Goal: Information Seeking & Learning: Learn about a topic

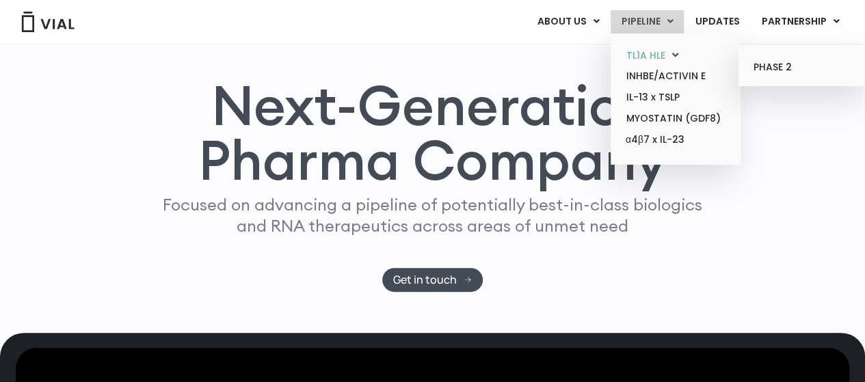
click at [646, 52] on link "TL1A HLE" at bounding box center [676, 55] width 120 height 21
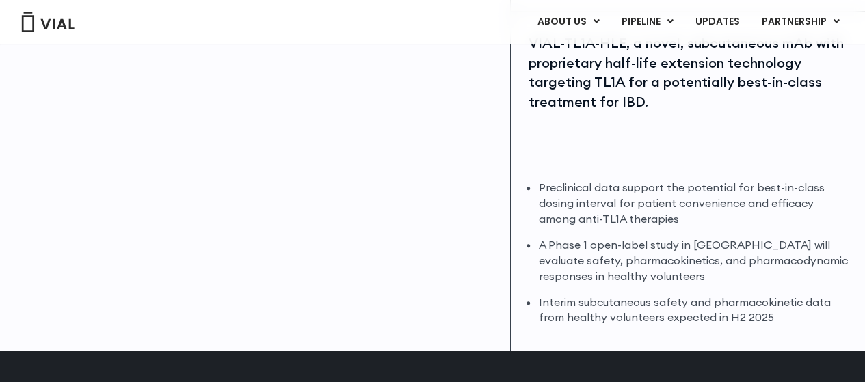
scroll to position [342, 0]
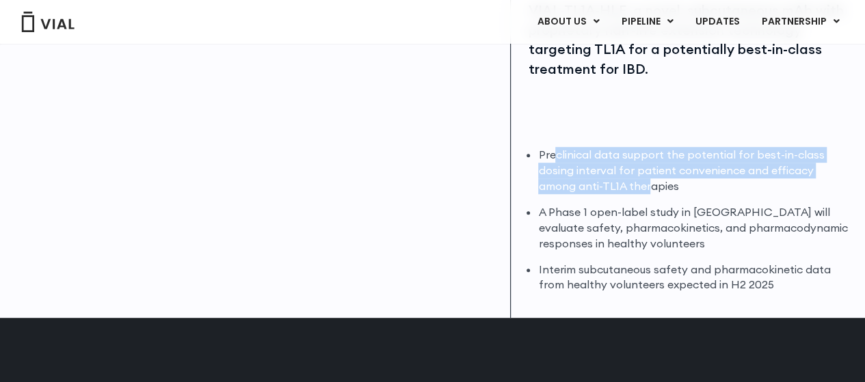
drag, startPoint x: 554, startPoint y: 155, endPoint x: 609, endPoint y: 187, distance: 63.8
click at [609, 187] on li "Preclinical data support the potential for best-in-class dosing interval for pa…" at bounding box center [693, 170] width 310 height 47
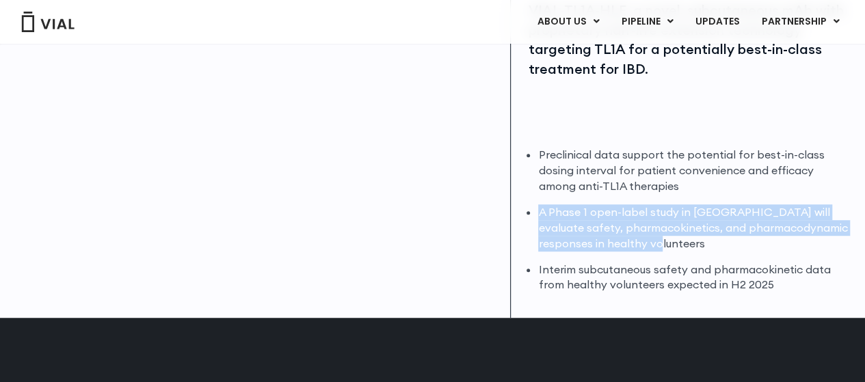
drag, startPoint x: 539, startPoint y: 217, endPoint x: 688, endPoint y: 243, distance: 151.4
click at [688, 243] on li "A Phase 1 open-label study in Australia will evaluate safety, pharmacokinetics,…" at bounding box center [693, 228] width 310 height 47
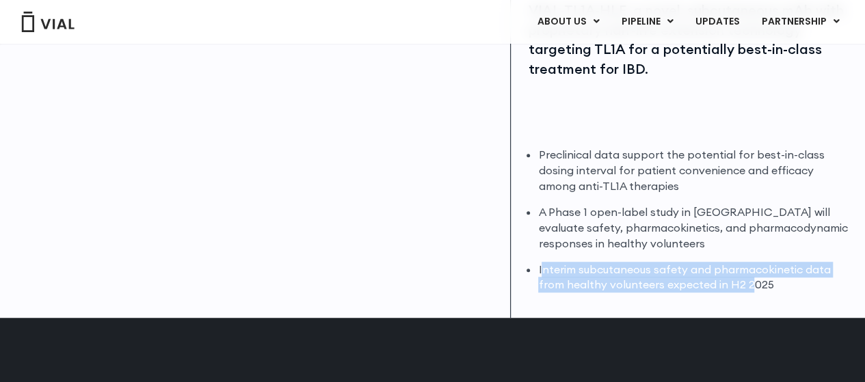
drag, startPoint x: 543, startPoint y: 275, endPoint x: 750, endPoint y: 296, distance: 207.6
click at [750, 296] on div "VIAL-TL1A-HLE, a novel, subcutaneous mAb with proprietary half-life extension t…" at bounding box center [688, 148] width 354 height 339
click at [749, 295] on div "VIAL-TL1A-HLE, a novel, subcutaneous mAb with proprietary half-life extension t…" at bounding box center [688, 148] width 354 height 339
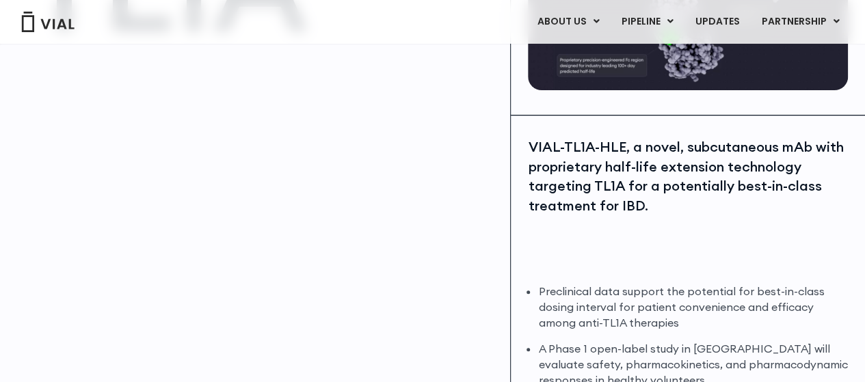
scroll to position [137, 0]
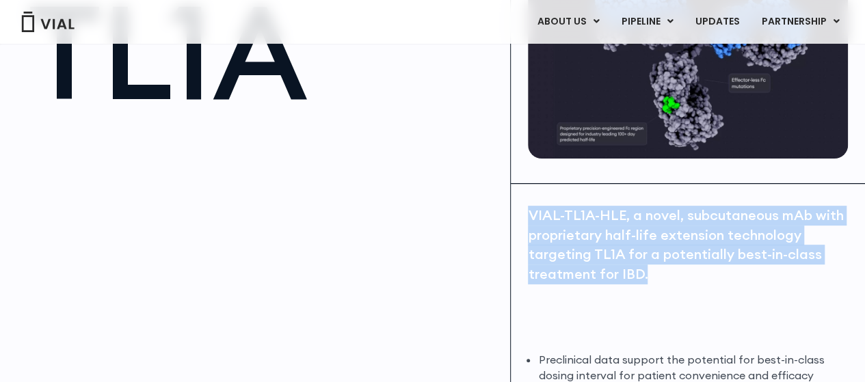
drag, startPoint x: 529, startPoint y: 215, endPoint x: 677, endPoint y: 277, distance: 160.0
click at [678, 277] on div "VIAL-TL1A-HLE, a novel, subcutaneous mAb with proprietary half-life extension t…" at bounding box center [688, 245] width 320 height 78
click at [677, 277] on div "VIAL-TL1A-HLE, a novel, subcutaneous mAb with proprietary half-life extension t…" at bounding box center [688, 245] width 320 height 78
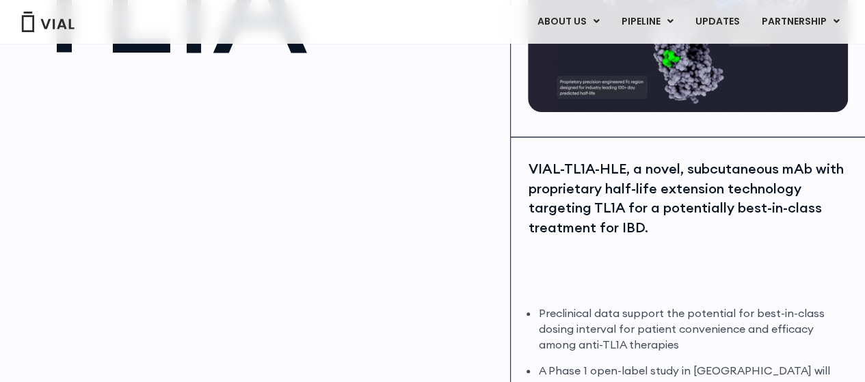
scroll to position [205, 0]
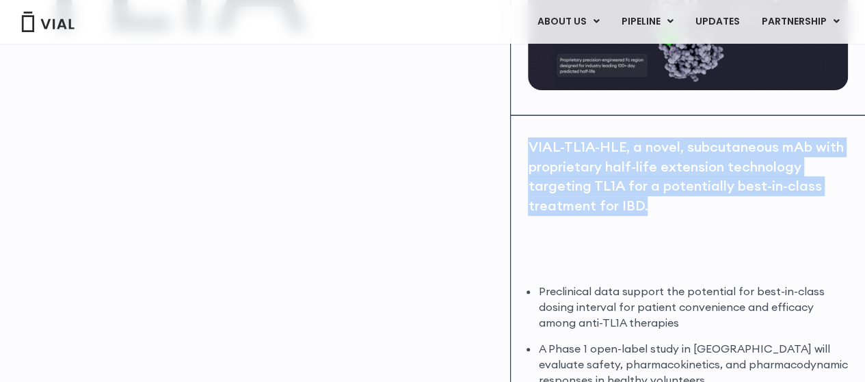
drag, startPoint x: 533, startPoint y: 142, endPoint x: 671, endPoint y: 208, distance: 153.0
click at [671, 208] on div "VIAL-TL1A-HLE, a novel, subcutaneous mAb with proprietary half-life extension t…" at bounding box center [688, 176] width 320 height 78
click at [669, 208] on div "VIAL-TL1A-HLE, a novel, subcutaneous mAb with proprietary half-life extension t…" at bounding box center [688, 176] width 320 height 78
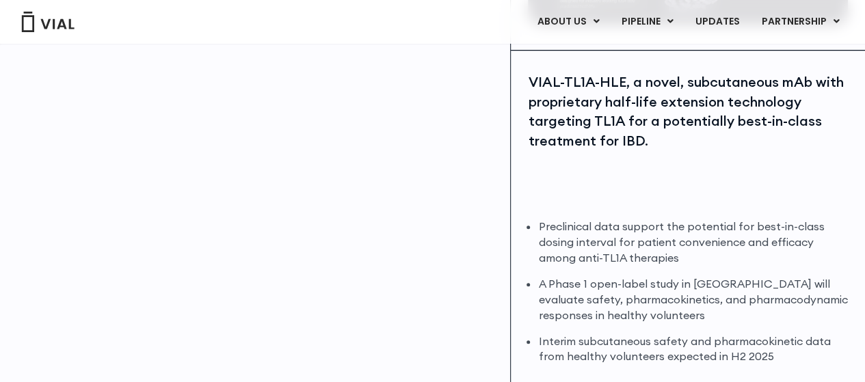
scroll to position [342, 0]
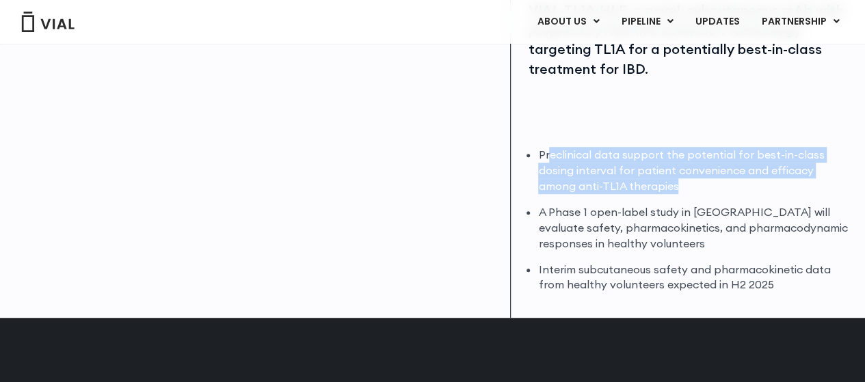
drag, startPoint x: 550, startPoint y: 156, endPoint x: 638, endPoint y: 183, distance: 92.2
click at [638, 183] on li "Preclinical data support the potential for best-in-class dosing interval for pa…" at bounding box center [693, 170] width 310 height 47
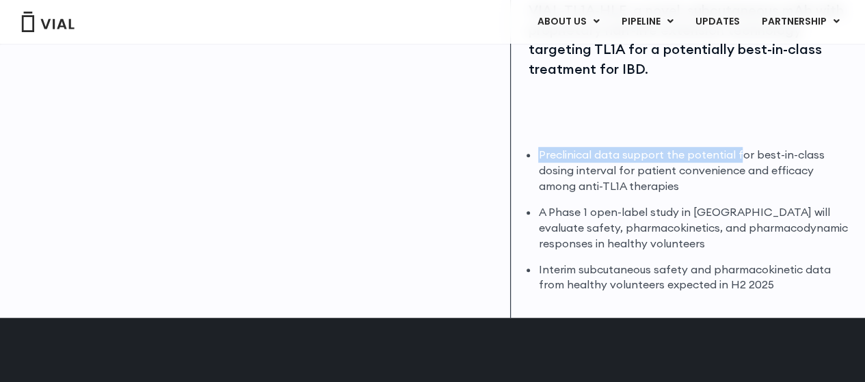
drag, startPoint x: 538, startPoint y: 154, endPoint x: 739, endPoint y: 159, distance: 201.8
click at [739, 159] on li "Preclinical data support the potential for best-in-class dosing interval for pa…" at bounding box center [693, 170] width 310 height 47
click at [802, 159] on li "Preclinical data support the potential for best-in-class dosing interval for pa…" at bounding box center [693, 170] width 310 height 47
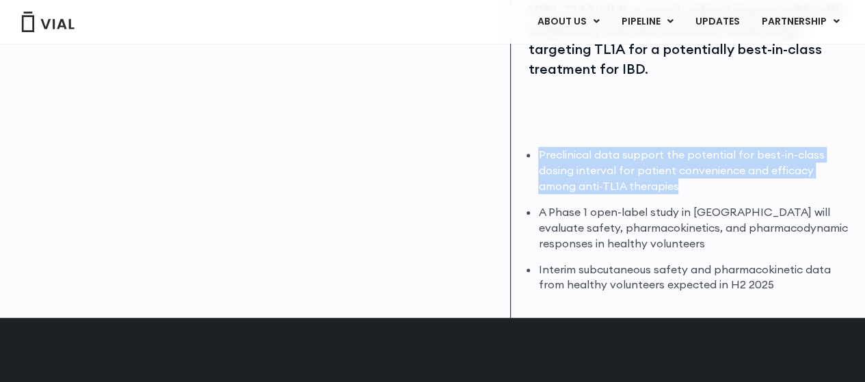
drag, startPoint x: 565, startPoint y: 155, endPoint x: 643, endPoint y: 183, distance: 82.6
click at [643, 183] on li "Preclinical data support the potential for best-in-class dosing interval for pa…" at bounding box center [693, 170] width 310 height 47
copy li "Preclinical data support the potential for best-in-class dosing interval for pa…"
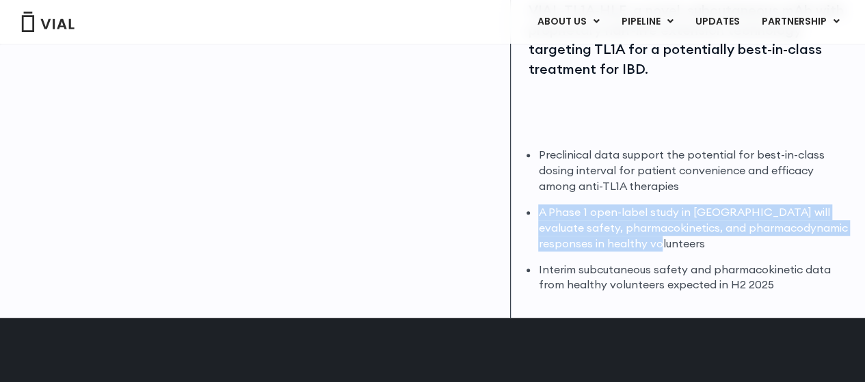
drag, startPoint x: 573, startPoint y: 213, endPoint x: 645, endPoint y: 246, distance: 78.7
click at [645, 246] on li "A Phase 1 open-label study in Australia will evaluate safety, pharmacokinetics,…" at bounding box center [693, 228] width 310 height 47
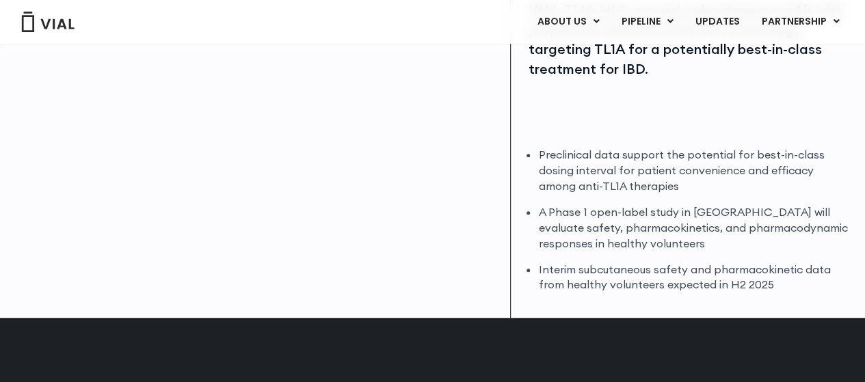
click at [642, 260] on ul "Preclinical data support the potential for best-in-class dosing interval for pa…" at bounding box center [693, 220] width 310 height 146
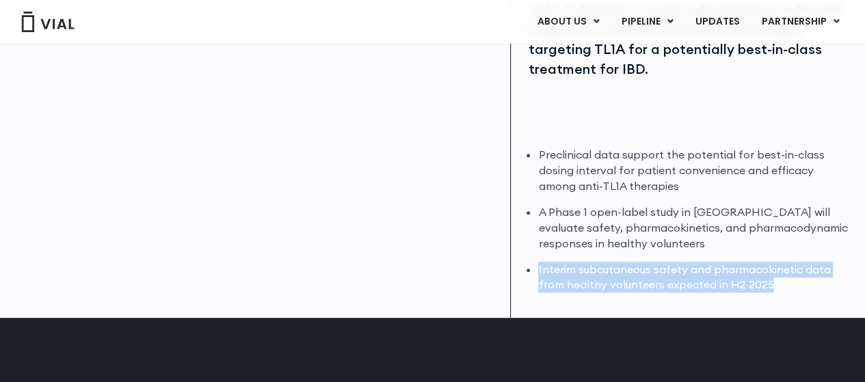
drag, startPoint x: 540, startPoint y: 269, endPoint x: 781, endPoint y: 287, distance: 241.4
click at [781, 287] on div "Preclinical data support the potential for best-in-class dosing interval for pa…" at bounding box center [688, 220] width 320 height 146
click at [781, 287] on li "Interim subcutaneous safety and pharmacokinetic data from healthy volunteers ex…" at bounding box center [693, 277] width 310 height 31
drag, startPoint x: 538, startPoint y: 270, endPoint x: 773, endPoint y: 284, distance: 235.0
click at [773, 284] on li "Interim subcutaneous safety and pharmacokinetic data from healthy volunteers ex…" at bounding box center [693, 277] width 310 height 31
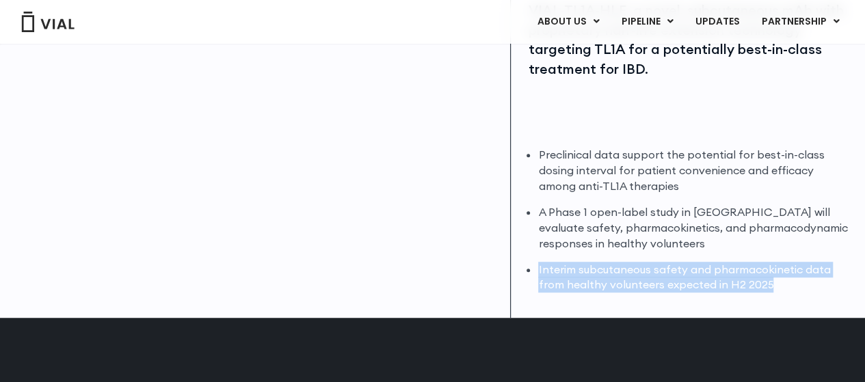
copy li "Interim subcutaneous safety and pharmacokinetic data from healthy volunteers ex…"
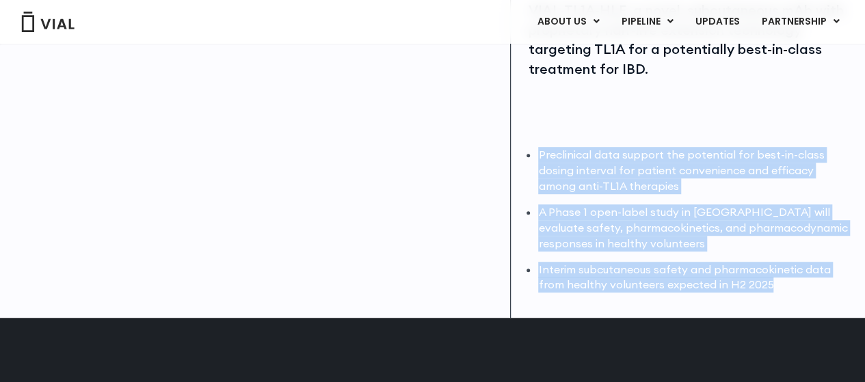
drag, startPoint x: 525, startPoint y: 145, endPoint x: 763, endPoint y: 296, distance: 282.0
click at [796, 299] on div "VIAL-TL1A-HLE, a novel, subcutaneous mAb with proprietary half-life extension t…" at bounding box center [688, 148] width 354 height 339
copy ul "Preclinical data support the potential for best-in-class dosing interval for pa…"
